Goal: Task Accomplishment & Management: Manage account settings

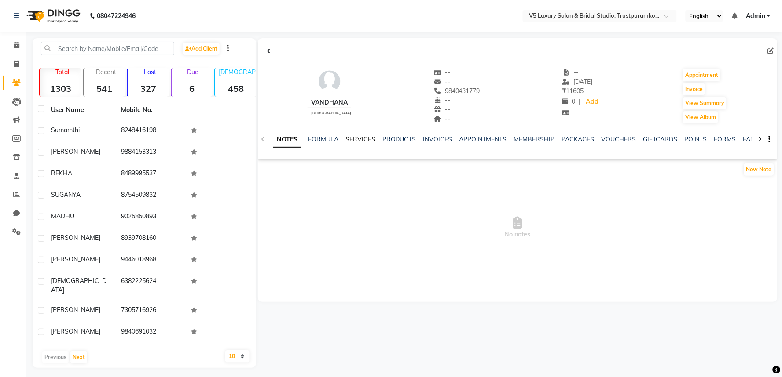
click at [359, 140] on link "SERVICES" at bounding box center [360, 139] width 30 height 8
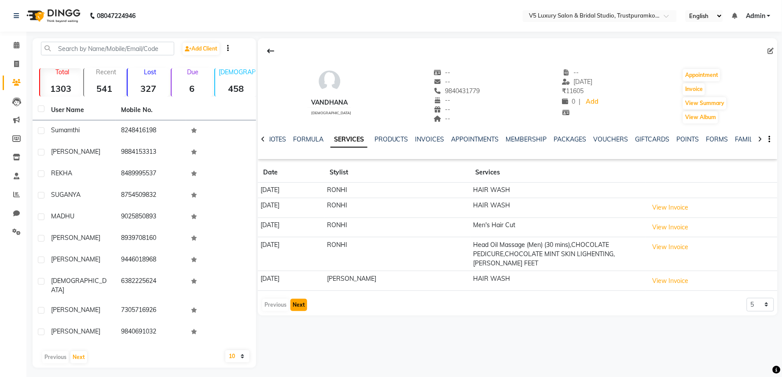
click at [295, 307] on button "Next" at bounding box center [298, 305] width 17 height 12
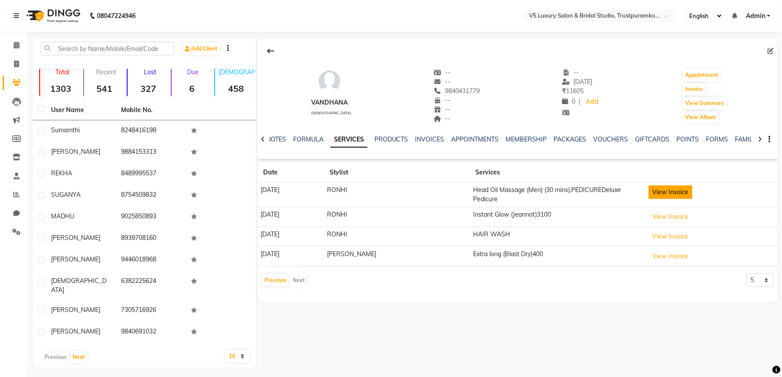
click at [661, 192] on button "View Invoice" at bounding box center [670, 193] width 44 height 14
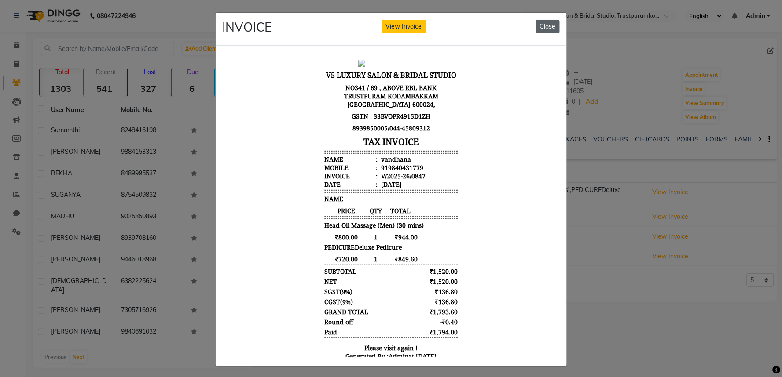
click at [544, 24] on button "Close" at bounding box center [548, 27] width 24 height 14
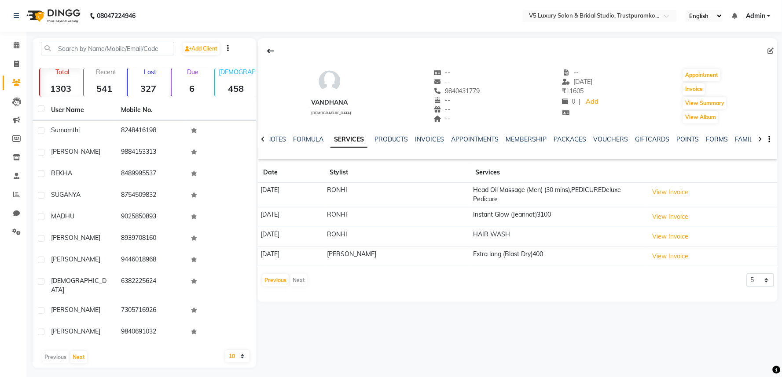
click at [648, 186] on button "View Invoice" at bounding box center [670, 193] width 44 height 14
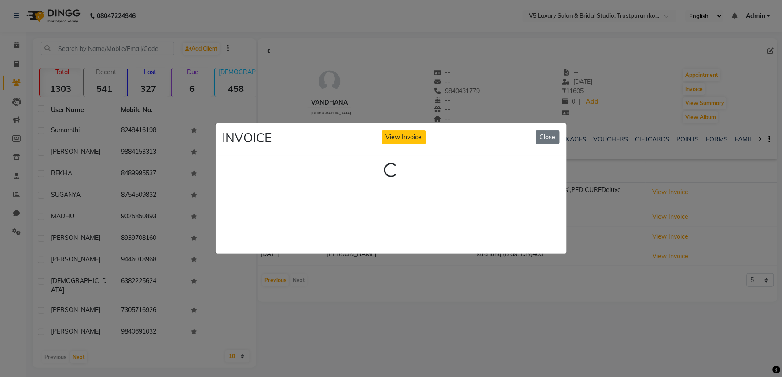
click at [382, 131] on button "View Invoice" at bounding box center [404, 138] width 44 height 14
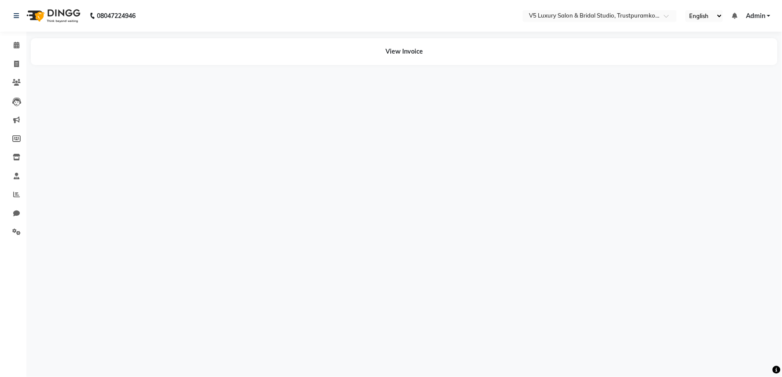
click at [382, 109] on button "View Invoice" at bounding box center [404, 116] width 44 height 14
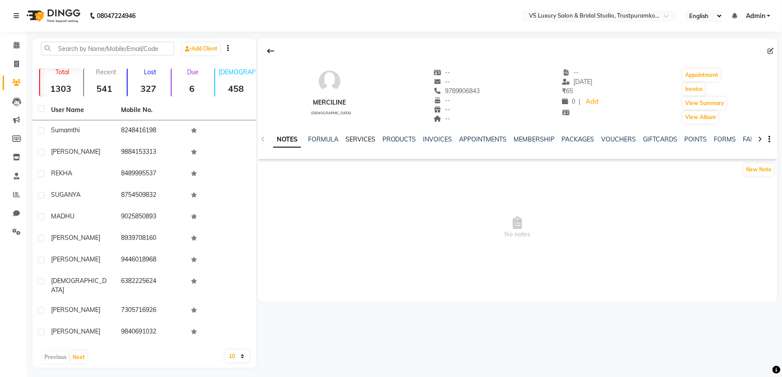
click at [358, 141] on link "SERVICES" at bounding box center [360, 139] width 30 height 8
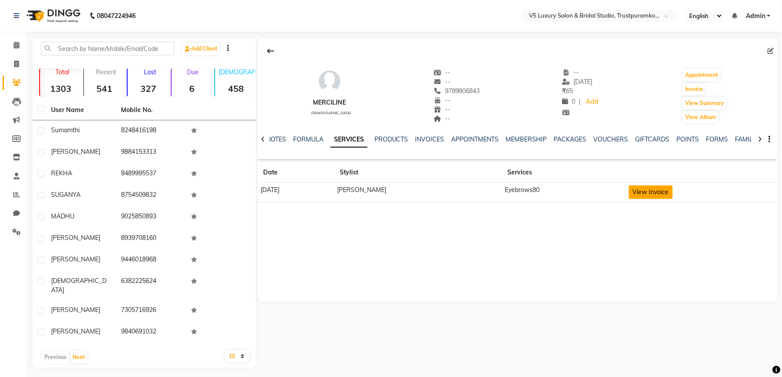
click at [661, 192] on button "View Invoice" at bounding box center [650, 193] width 44 height 14
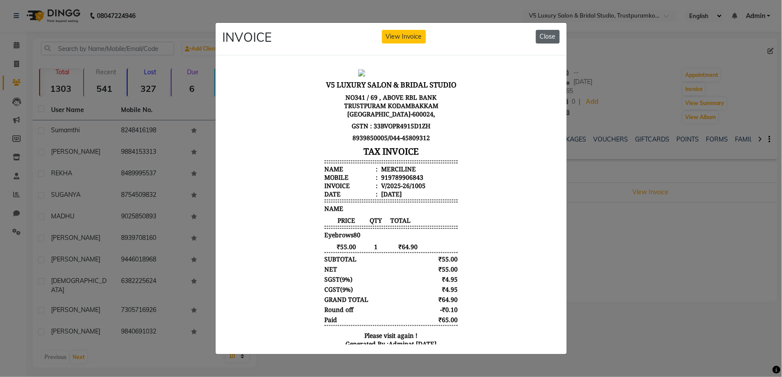
click at [551, 37] on button "Close" at bounding box center [548, 37] width 24 height 14
